Goal: Check status: Check status

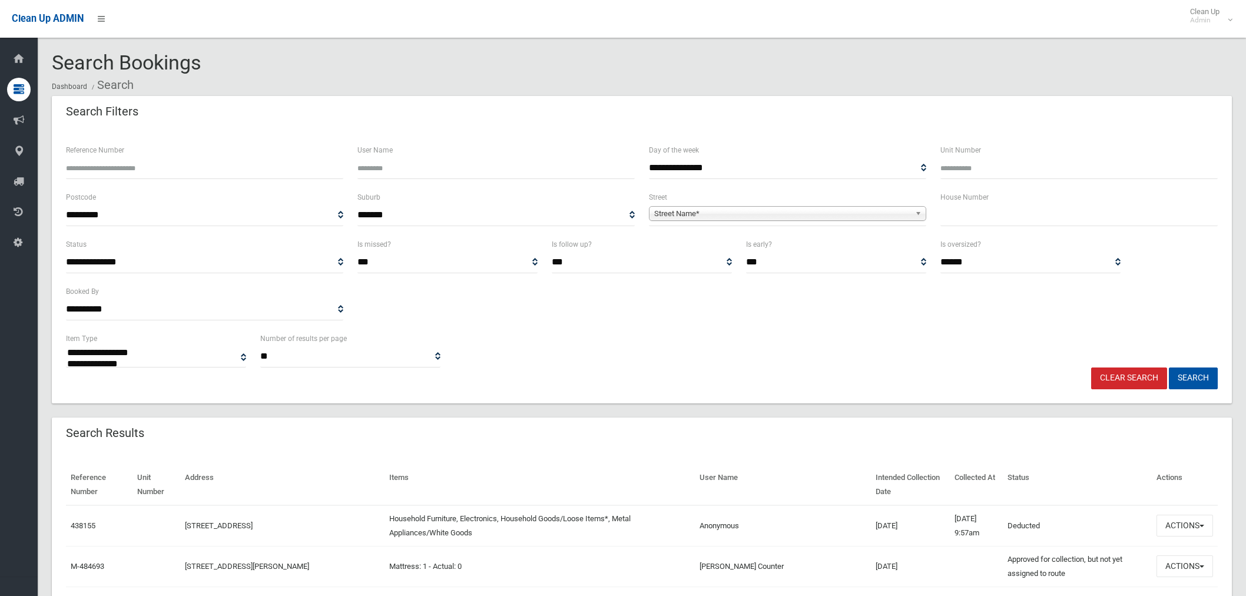
select select
click at [1008, 208] on input "text" at bounding box center [1078, 215] width 277 height 22
type input "***"
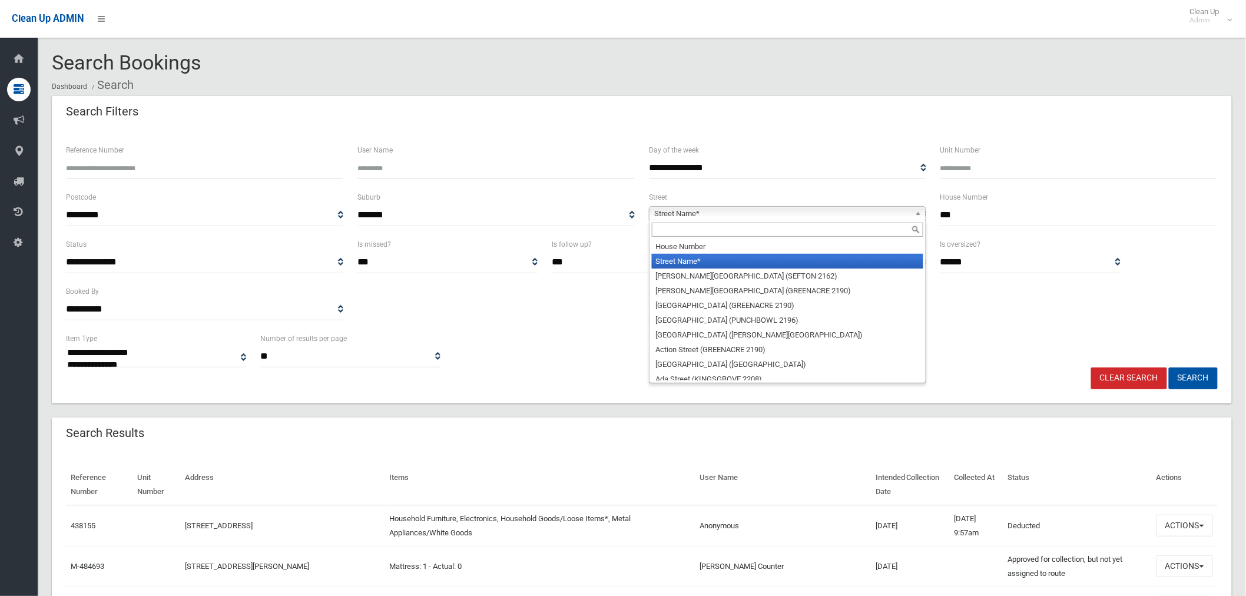
drag, startPoint x: 721, startPoint y: 216, endPoint x: 678, endPoint y: 227, distance: 44.4
click at [720, 216] on span "Street Name*" at bounding box center [782, 214] width 256 height 14
click at [682, 230] on input "text" at bounding box center [787, 230] width 271 height 14
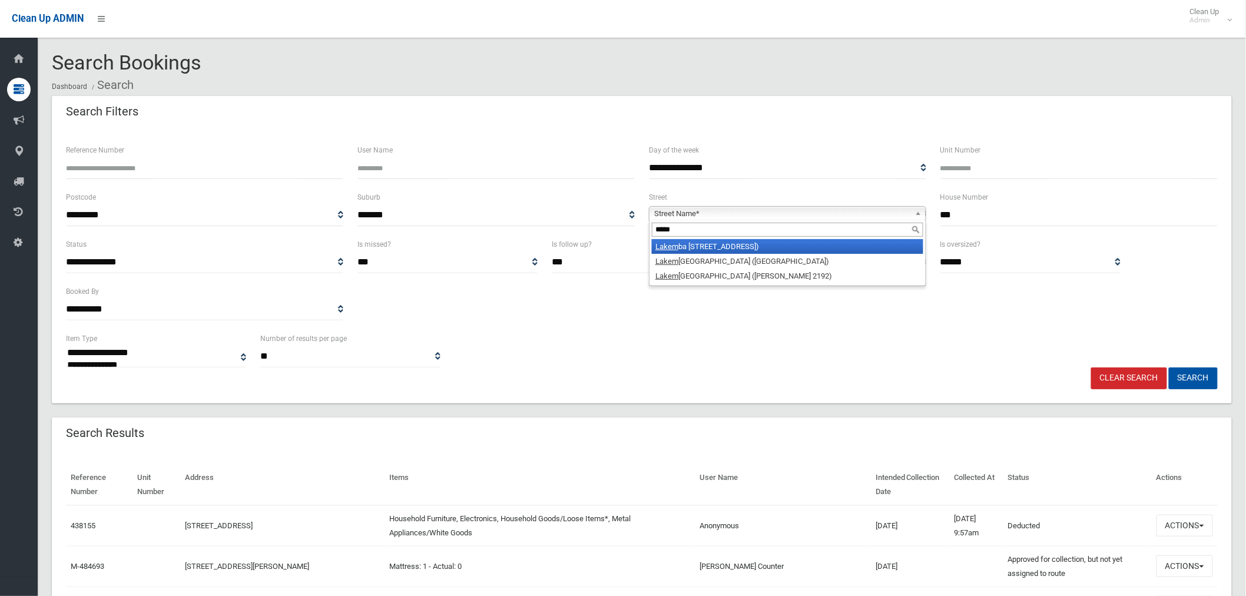
type input "*****"
drag, startPoint x: 697, startPoint y: 243, endPoint x: 705, endPoint y: 243, distance: 8.2
click at [697, 243] on li "Lakem ba Street (LAKEMBA 2195)" at bounding box center [787, 246] width 271 height 15
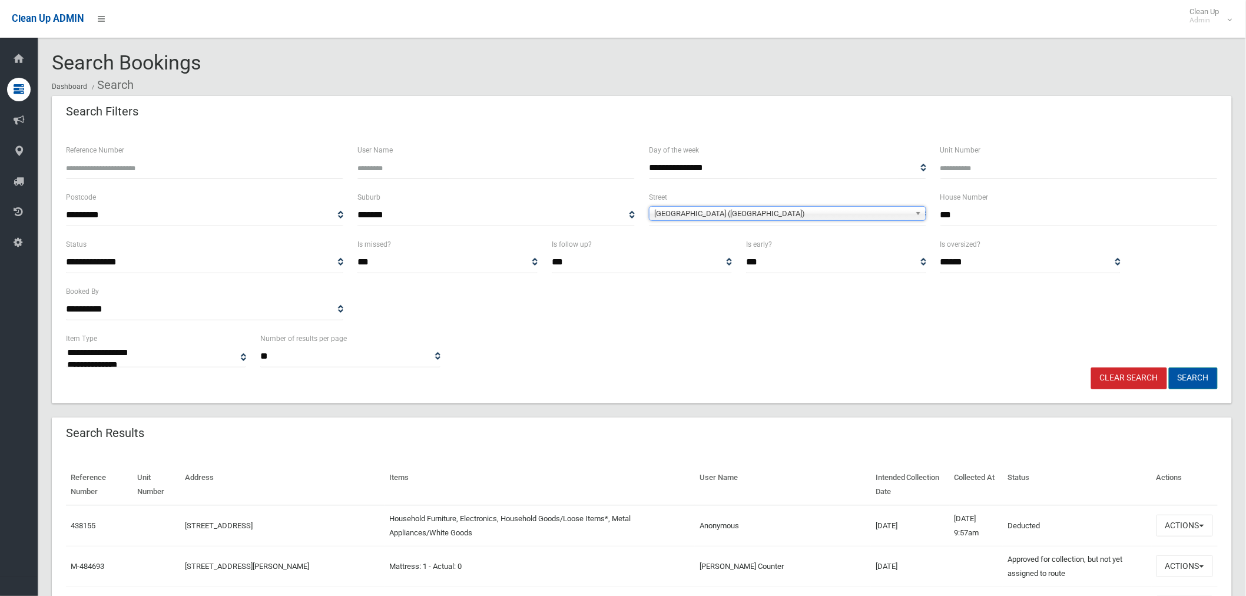
click at [1188, 382] on button "Search" at bounding box center [1193, 378] width 49 height 22
select select
drag, startPoint x: 157, startPoint y: 170, endPoint x: 151, endPoint y: 173, distance: 6.1
click at [156, 171] on input "Reference Number" at bounding box center [204, 168] width 277 height 22
type input "******"
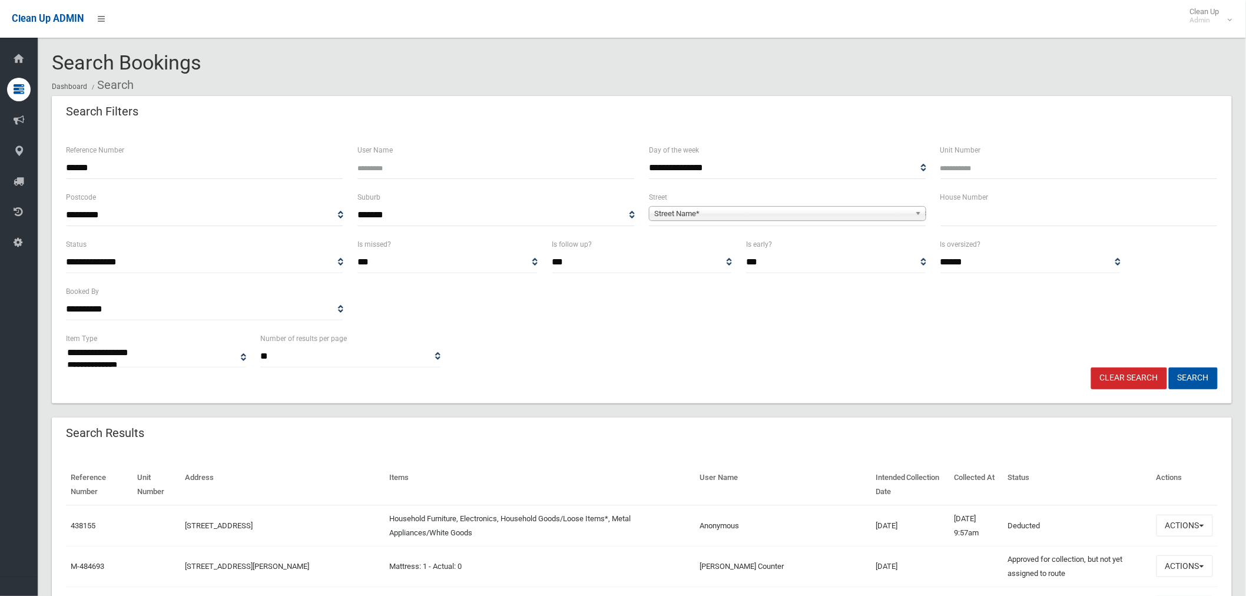
click at [1169, 367] on button "Search" at bounding box center [1193, 378] width 49 height 22
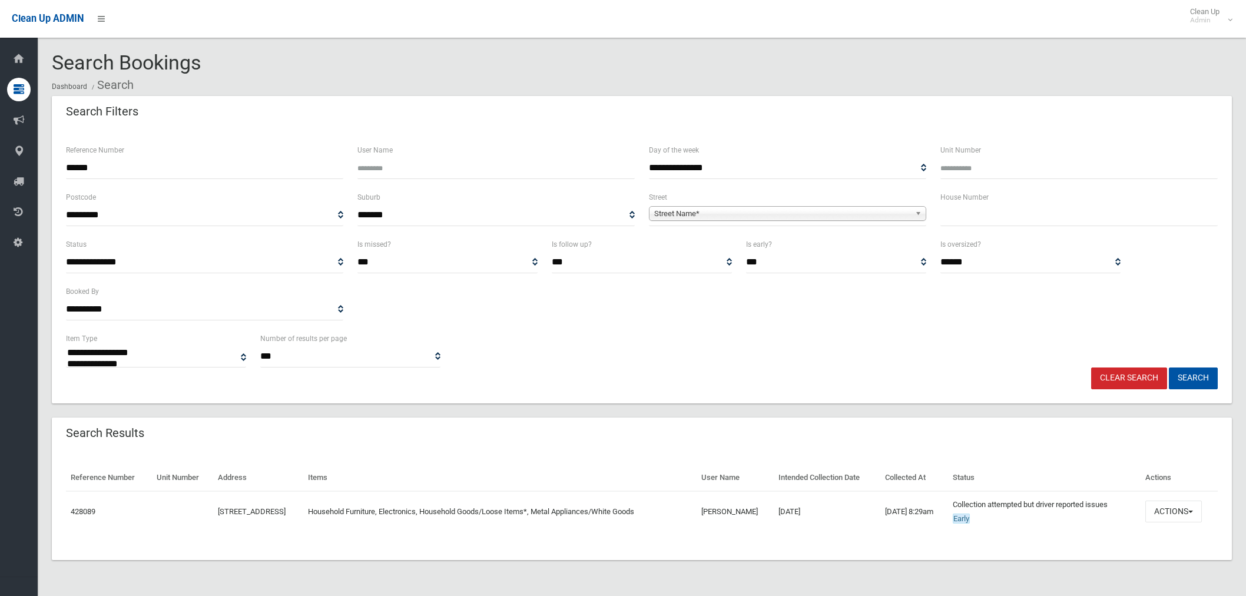
select select
click at [1156, 515] on button "Actions" at bounding box center [1173, 512] width 57 height 22
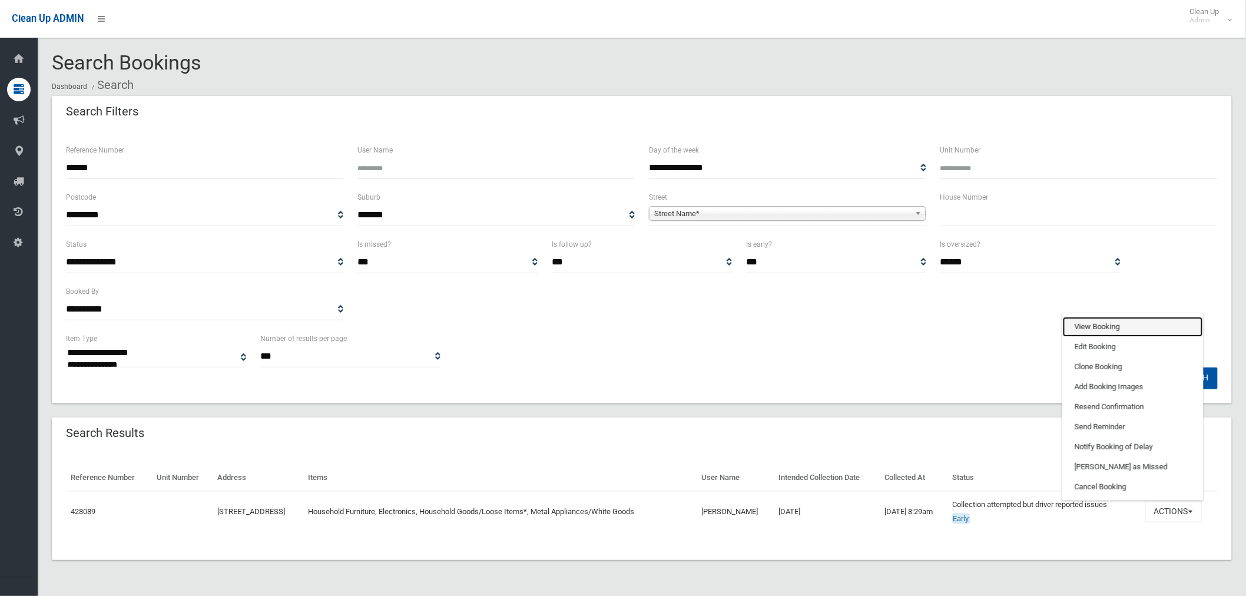
click at [1109, 330] on link "View Booking" at bounding box center [1133, 327] width 140 height 20
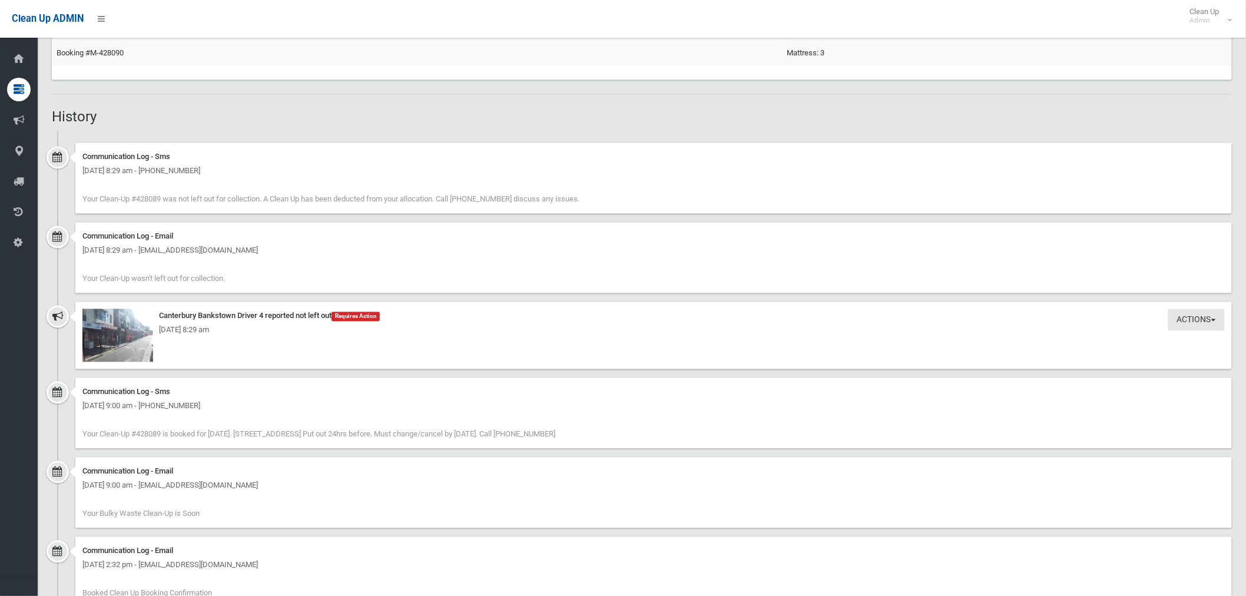
scroll to position [916, 0]
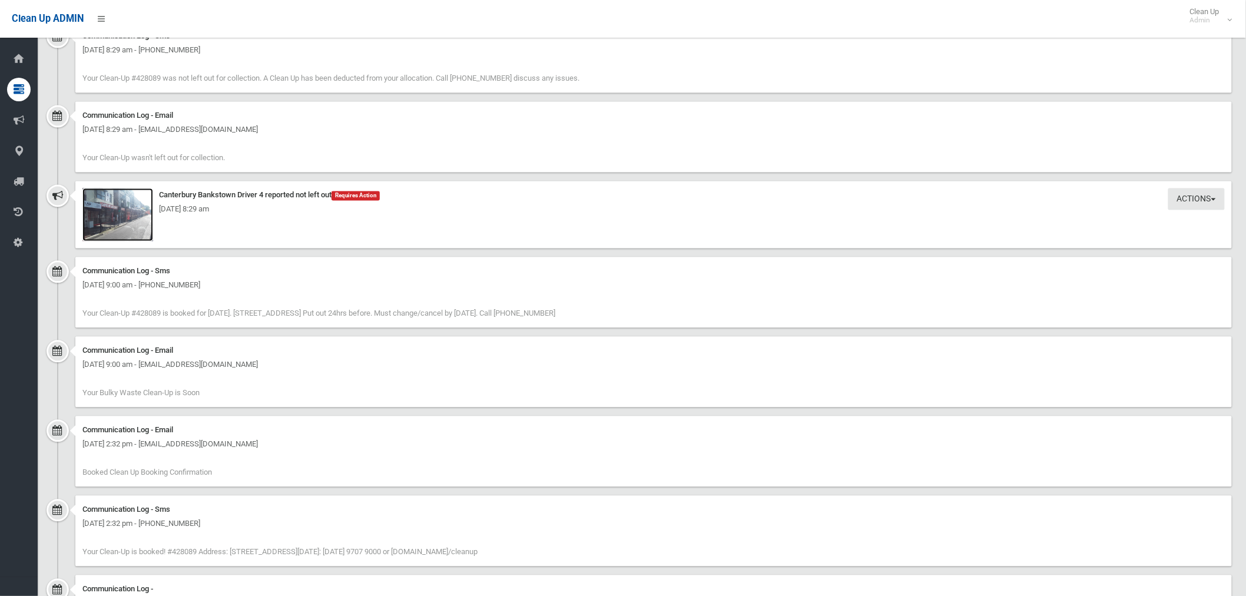
click at [133, 220] on img at bounding box center [117, 214] width 71 height 53
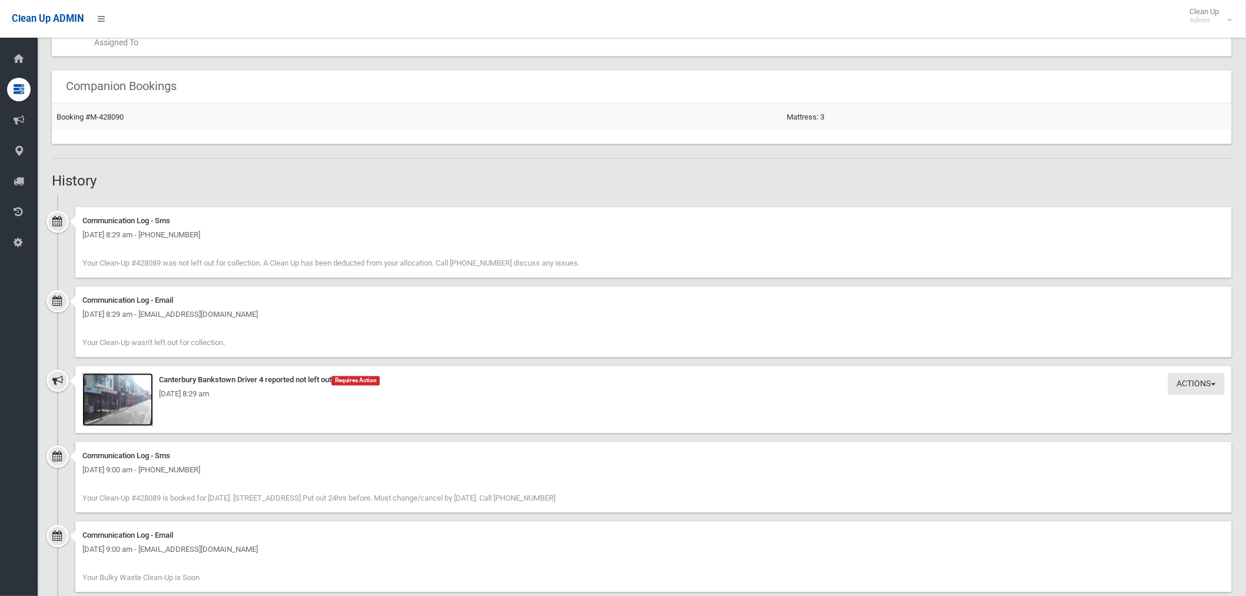
scroll to position [850, 0]
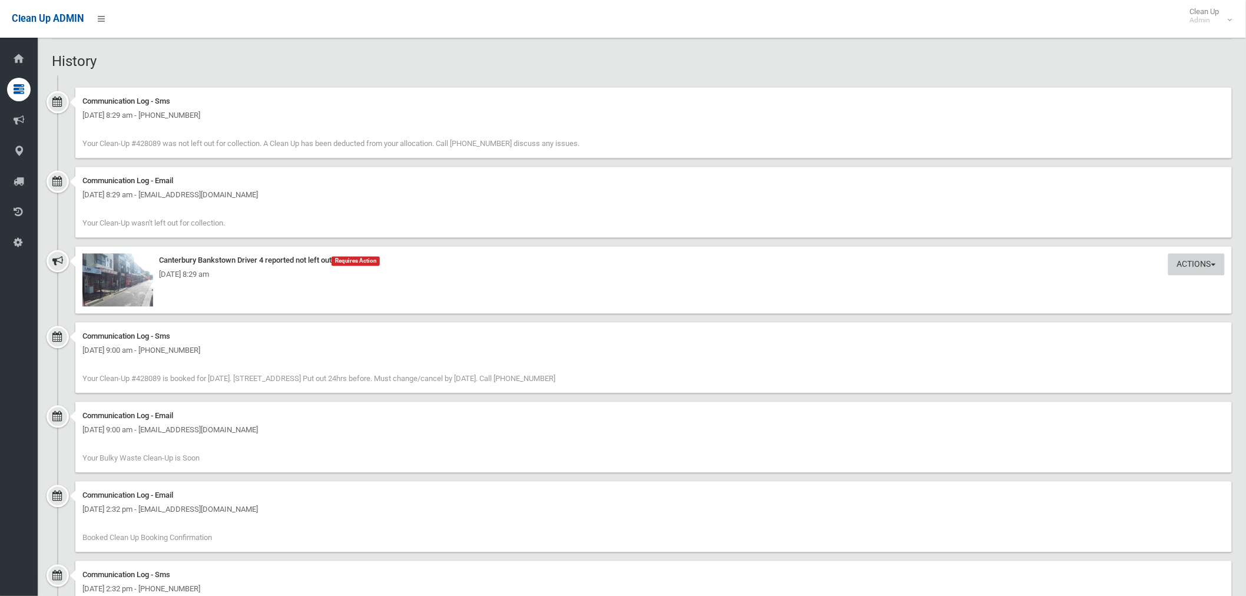
click at [1194, 264] on button "Actions" at bounding box center [1196, 265] width 57 height 22
click at [138, 290] on img at bounding box center [117, 280] width 71 height 53
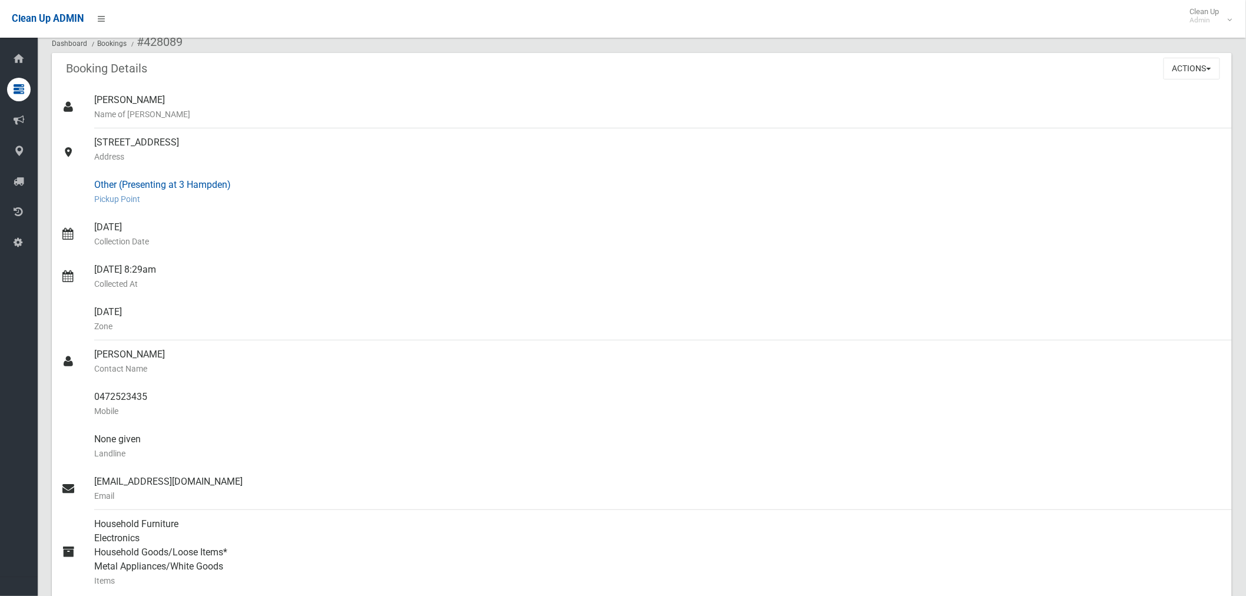
scroll to position [0, 0]
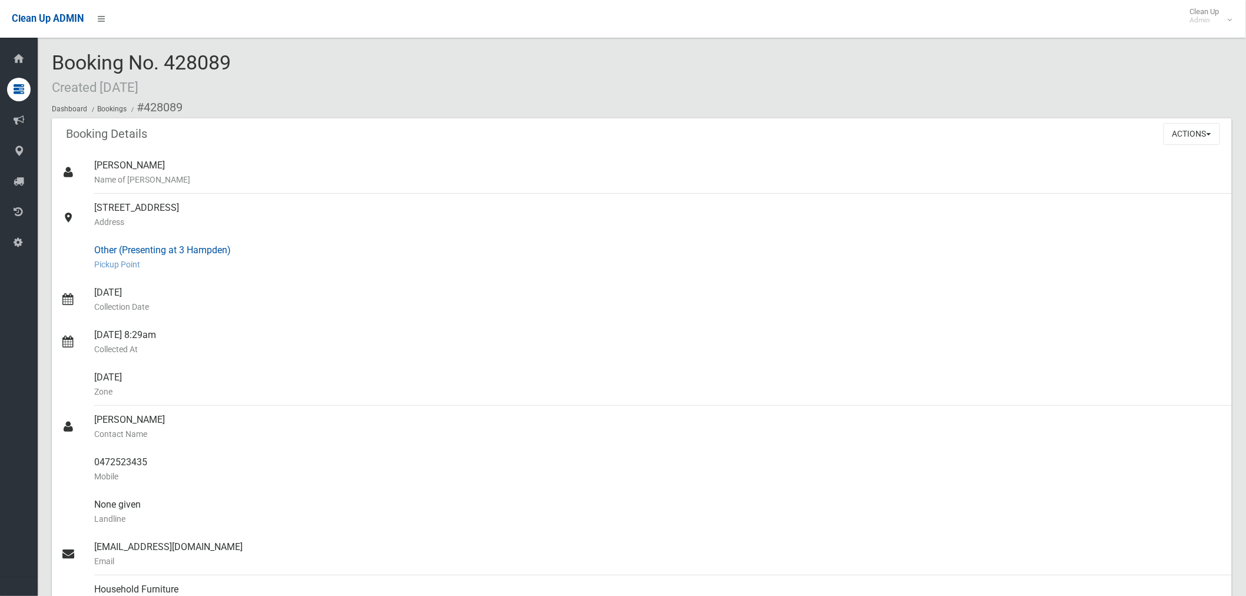
drag, startPoint x: 122, startPoint y: 246, endPoint x: 228, endPoint y: 250, distance: 106.6
click at [228, 250] on div "Other (Presenting at 3 Hampden) [GEOGRAPHIC_DATA]" at bounding box center [658, 257] width 1128 height 42
click at [202, 273] on div "Other (Presenting at 3 Hampden) [GEOGRAPHIC_DATA]" at bounding box center [658, 257] width 1128 height 42
click at [92, 209] on div at bounding box center [77, 215] width 33 height 42
drag, startPoint x: 245, startPoint y: 62, endPoint x: 77, endPoint y: 67, distance: 168.5
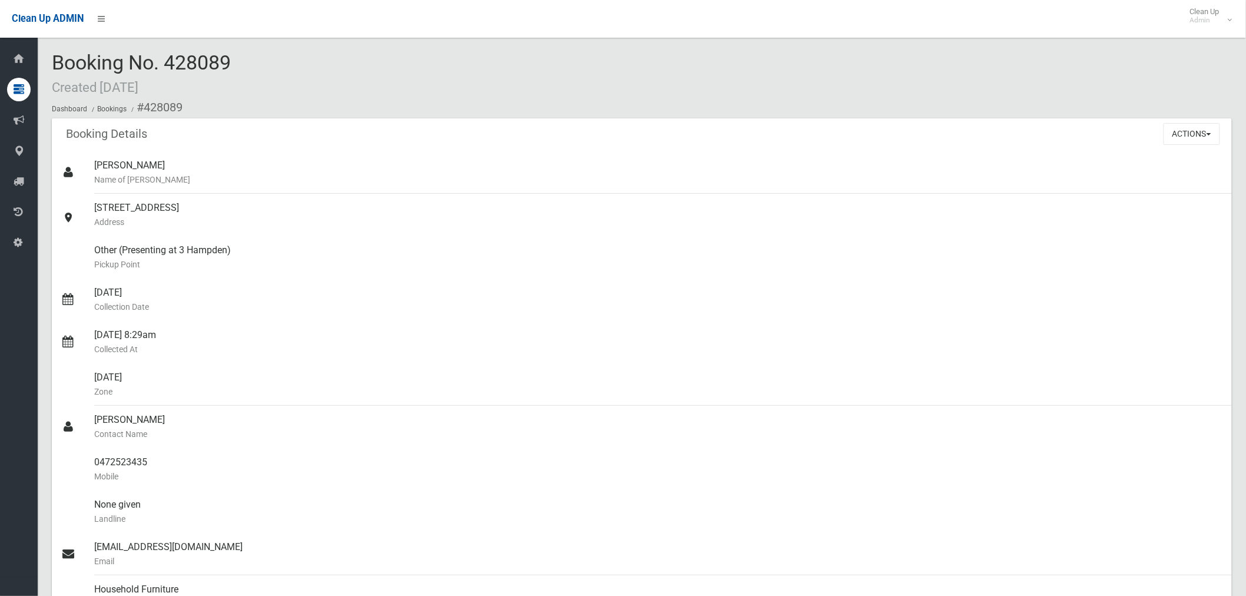
click at [57, 64] on div "Booking No. 428089 Created 04/12/2024 Dashboard Bookings #428089" at bounding box center [642, 85] width 1180 height 67
copy span "Booking No. 428089"
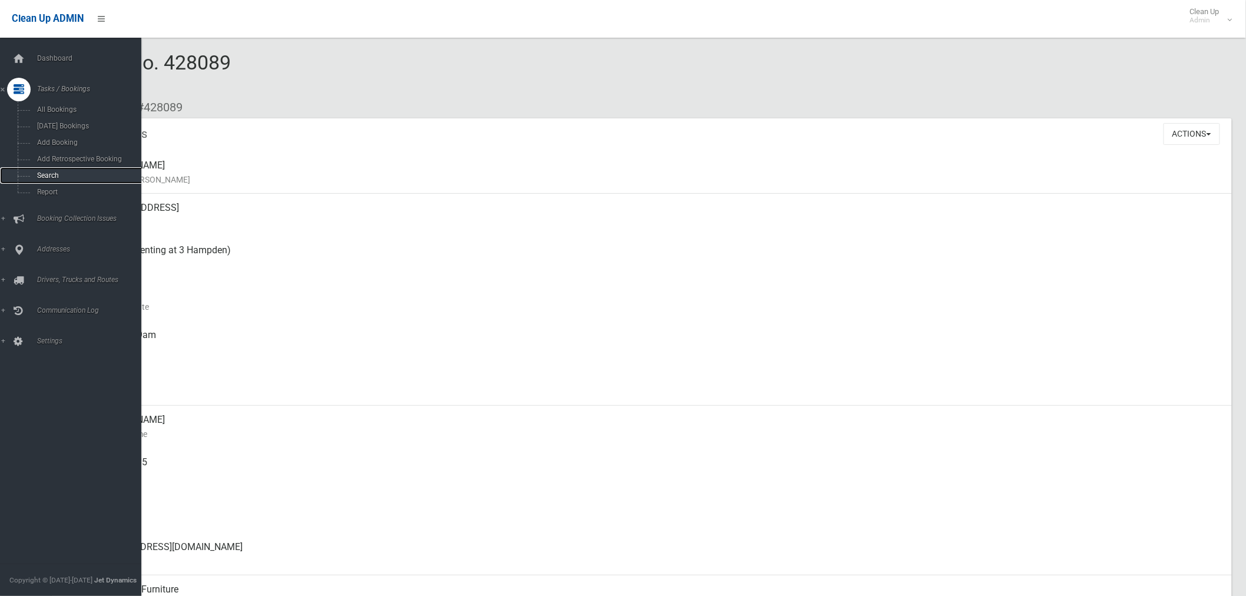
click at [53, 180] on span "Search" at bounding box center [88, 175] width 108 height 8
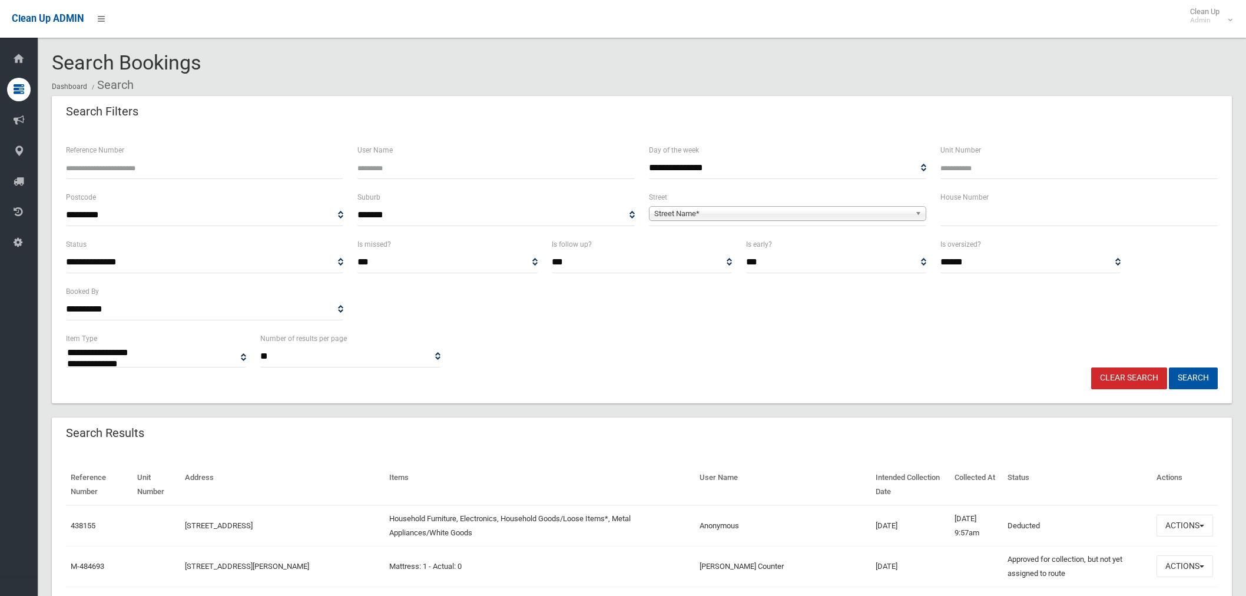
select select
